Goal: Navigation & Orientation: Understand site structure

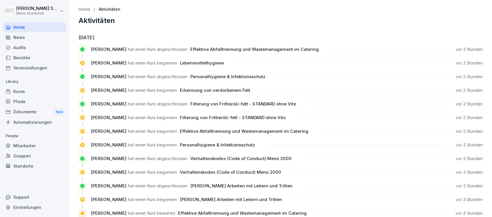
click at [19, 25] on div "Home" at bounding box center [34, 27] width 63 height 10
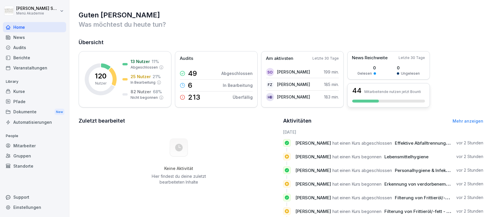
click at [390, 88] on div "44 Mitarbeitende nutzen jetzt Bounti" at bounding box center [388, 90] width 73 height 7
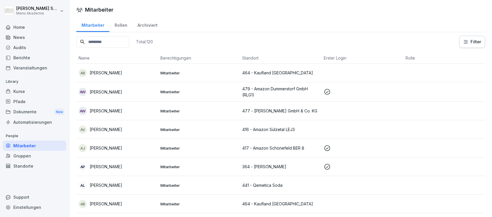
click at [21, 26] on div "Home" at bounding box center [34, 27] width 63 height 10
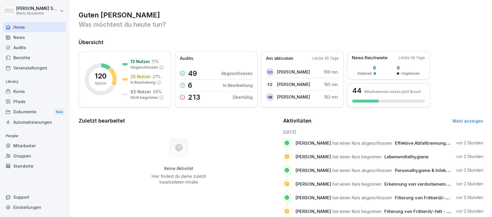
click at [460, 120] on link "Mehr anzeigen" at bounding box center [467, 120] width 31 height 5
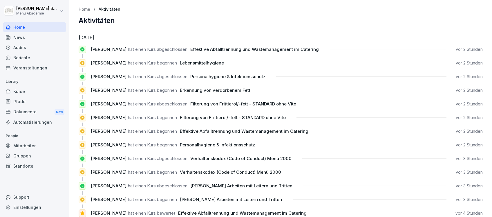
click at [19, 26] on div "Home" at bounding box center [34, 27] width 63 height 10
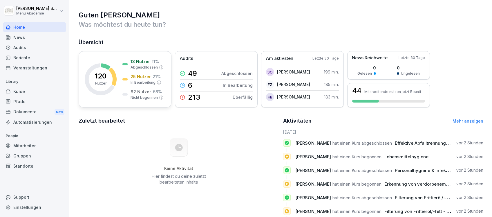
click at [139, 60] on p "13 Nutzer" at bounding box center [139, 61] width 19 height 6
